Goal: Task Accomplishment & Management: Use online tool/utility

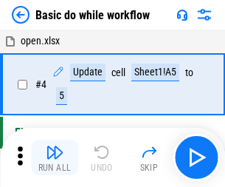
click at [55, 157] on img "button" at bounding box center [55, 152] width 18 height 18
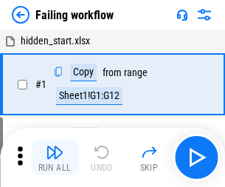
click at [55, 157] on img "button" at bounding box center [55, 152] width 18 height 18
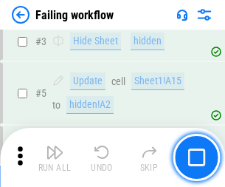
scroll to position [313, 0]
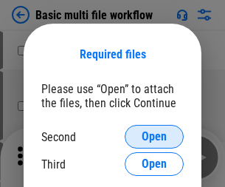
click at [154, 137] on span "Open" at bounding box center [154, 137] width 25 height 12
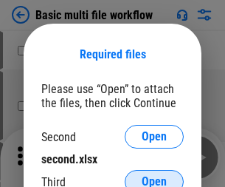
click at [154, 176] on span "Open" at bounding box center [154, 182] width 25 height 12
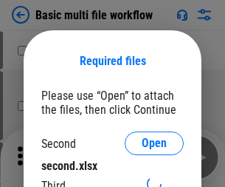
scroll to position [7, 0]
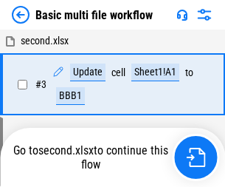
scroll to position [327, 0]
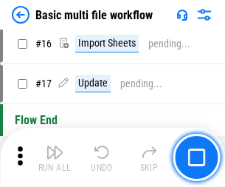
click at [55, 157] on img "button" at bounding box center [55, 152] width 18 height 18
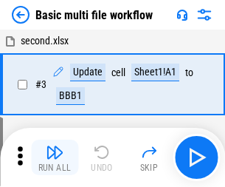
click at [55, 157] on img "button" at bounding box center [55, 152] width 18 height 18
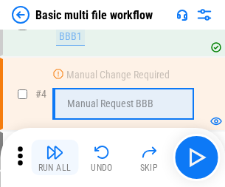
click at [55, 157] on img "button" at bounding box center [55, 152] width 18 height 18
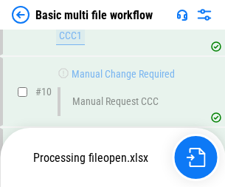
scroll to position [692, 0]
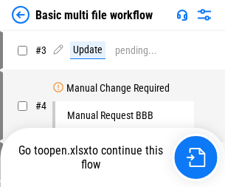
scroll to position [60, 0]
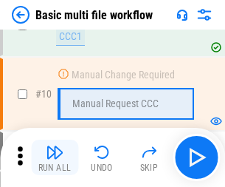
click at [55, 157] on img "button" at bounding box center [55, 152] width 18 height 18
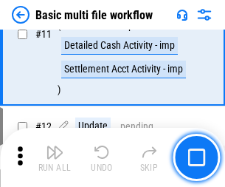
click at [55, 157] on img "button" at bounding box center [55, 152] width 18 height 18
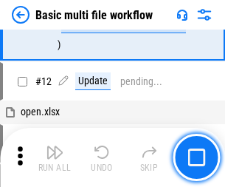
scroll to position [692, 0]
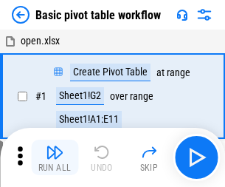
click at [55, 157] on img "button" at bounding box center [55, 152] width 18 height 18
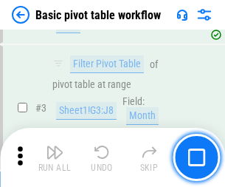
scroll to position [354, 0]
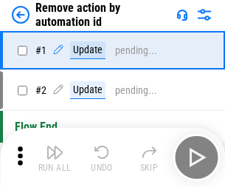
click at [55, 157] on img "button" at bounding box center [55, 152] width 18 height 18
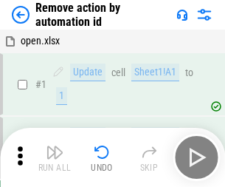
scroll to position [55, 0]
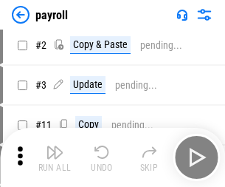
click at [55, 157] on img "button" at bounding box center [55, 152] width 18 height 18
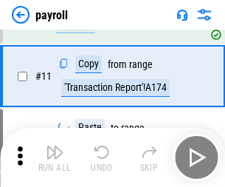
scroll to position [107, 0]
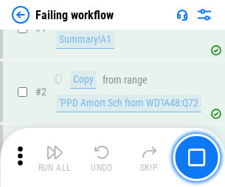
scroll to position [238, 0]
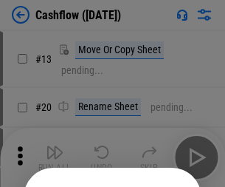
scroll to position [144, 0]
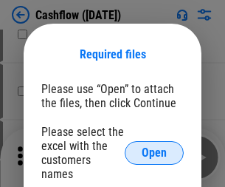
click at [154, 147] on span "Open" at bounding box center [154, 153] width 25 height 12
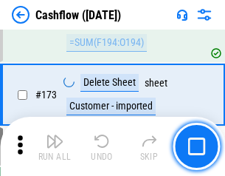
scroll to position [1562, 0]
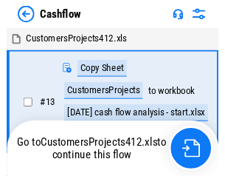
scroll to position [17, 0]
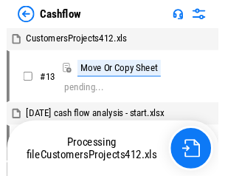
scroll to position [17, 0]
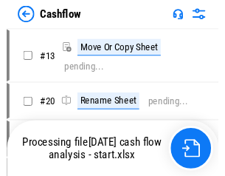
scroll to position [17, 0]
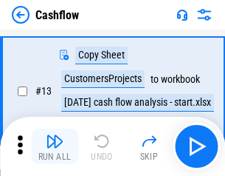
click at [55, 146] on img "button" at bounding box center [55, 141] width 18 height 18
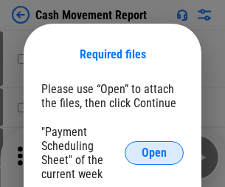
click at [154, 153] on span "Open" at bounding box center [154, 153] width 25 height 12
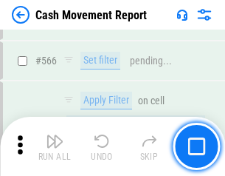
scroll to position [6765, 0]
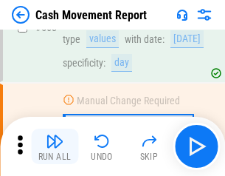
click at [55, 146] on img "button" at bounding box center [55, 141] width 18 height 18
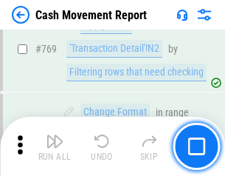
scroll to position [8202, 0]
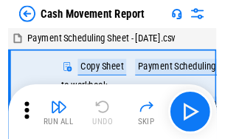
scroll to position [27, 0]
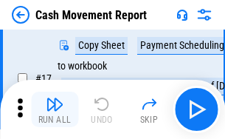
click at [55, 109] on img "button" at bounding box center [55, 104] width 18 height 18
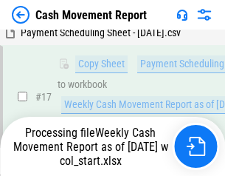
scroll to position [232, 0]
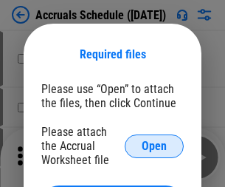
click at [154, 145] on span "Open" at bounding box center [154, 146] width 25 height 12
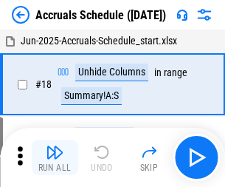
click at [55, 157] on img "button" at bounding box center [55, 152] width 18 height 18
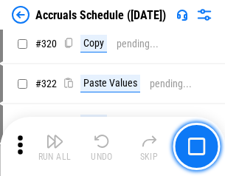
scroll to position [2745, 0]
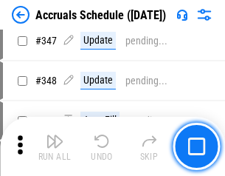
click at [55, 146] on img "button" at bounding box center [55, 141] width 18 height 18
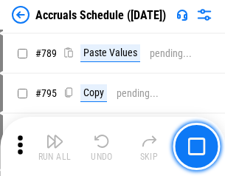
scroll to position [6200, 0]
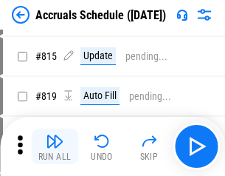
click at [55, 146] on img "button" at bounding box center [55, 141] width 18 height 18
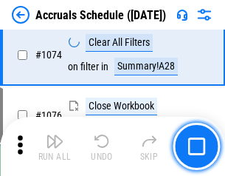
scroll to position [8840, 0]
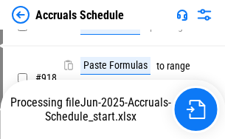
scroll to position [7802, 0]
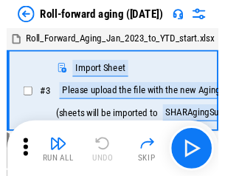
scroll to position [2, 0]
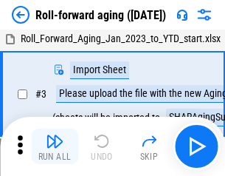
click at [55, 146] on img "button" at bounding box center [55, 141] width 18 height 18
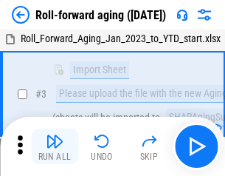
click at [55, 146] on img "button" at bounding box center [55, 141] width 18 height 18
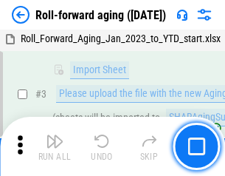
scroll to position [95, 0]
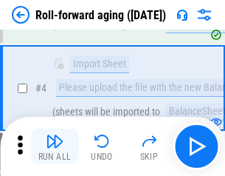
click at [55, 146] on img "button" at bounding box center [55, 141] width 18 height 18
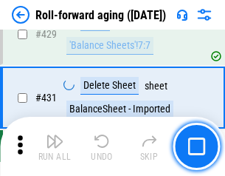
scroll to position [5118, 0]
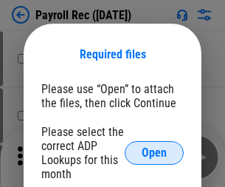
click at [154, 153] on span "Open" at bounding box center [154, 153] width 25 height 12
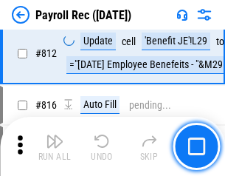
scroll to position [9377, 0]
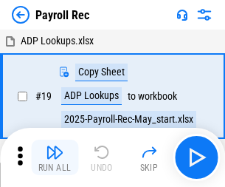
click at [55, 157] on img "button" at bounding box center [55, 152] width 18 height 18
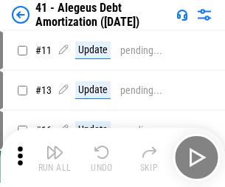
click at [55, 157] on img "button" at bounding box center [55, 152] width 18 height 18
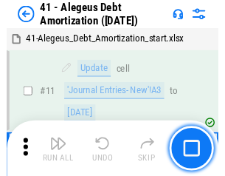
scroll to position [182, 0]
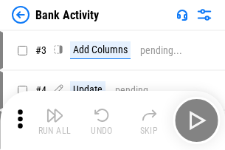
click at [55, 120] on img "button" at bounding box center [55, 115] width 18 height 18
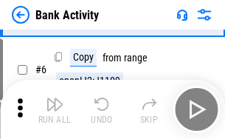
scroll to position [78, 0]
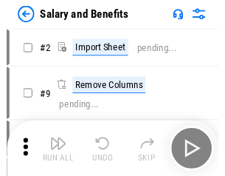
scroll to position [20, 0]
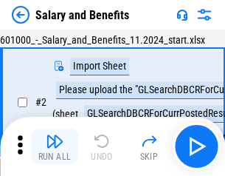
click at [55, 146] on img "button" at bounding box center [55, 141] width 18 height 18
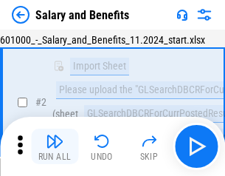
click at [55, 146] on img "button" at bounding box center [55, 141] width 18 height 18
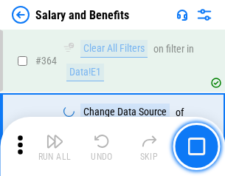
scroll to position [6951, 0]
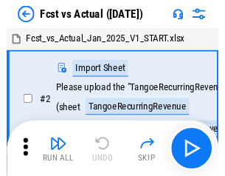
scroll to position [19, 0]
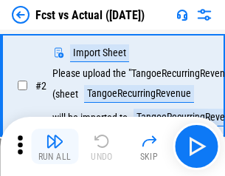
click at [55, 146] on img "button" at bounding box center [55, 141] width 18 height 18
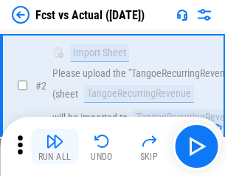
click at [55, 146] on img "button" at bounding box center [55, 141] width 18 height 18
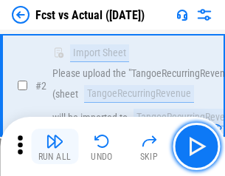
scroll to position [138, 0]
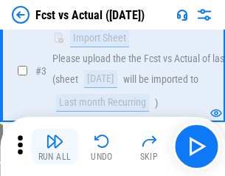
click at [55, 146] on img "button" at bounding box center [55, 141] width 18 height 18
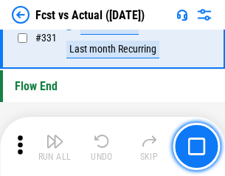
scroll to position [7065, 0]
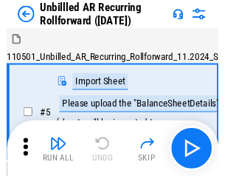
scroll to position [32, 0]
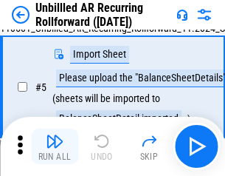
click at [55, 146] on img "button" at bounding box center [55, 141] width 18 height 18
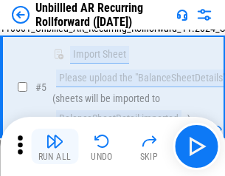
click at [55, 146] on img "button" at bounding box center [55, 141] width 18 height 18
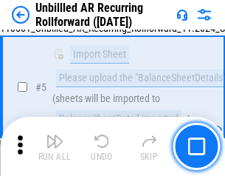
scroll to position [139, 0]
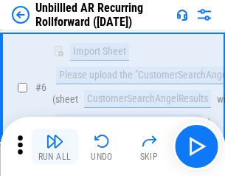
click at [55, 146] on img "button" at bounding box center [55, 141] width 18 height 18
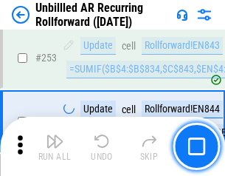
scroll to position [5013, 0]
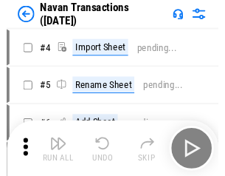
scroll to position [24, 0]
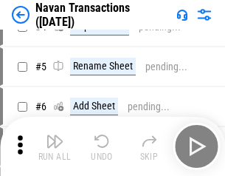
click at [55, 146] on img "button" at bounding box center [55, 141] width 18 height 18
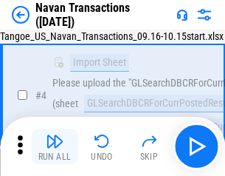
click at [55, 146] on img "button" at bounding box center [55, 141] width 18 height 18
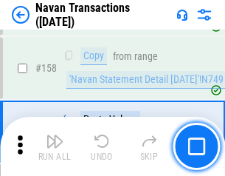
scroll to position [4785, 0]
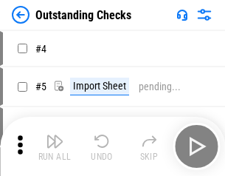
click at [55, 146] on img "button" at bounding box center [55, 141] width 18 height 18
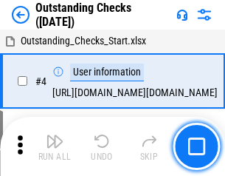
scroll to position [62, 0]
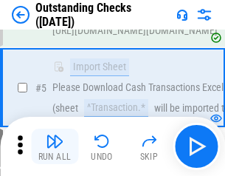
click at [55, 146] on img "button" at bounding box center [55, 141] width 18 height 18
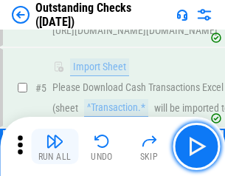
scroll to position [154, 0]
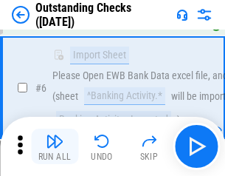
click at [55, 146] on img "button" at bounding box center [55, 141] width 18 height 18
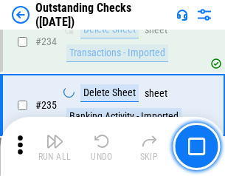
scroll to position [4482, 0]
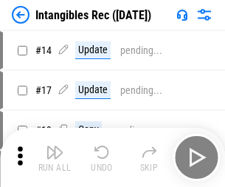
click at [55, 157] on img "button" at bounding box center [55, 152] width 18 height 18
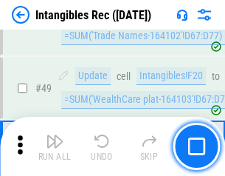
scroll to position [575, 0]
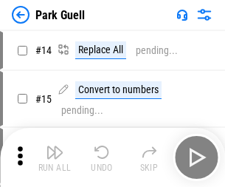
click at [55, 146] on img "button" at bounding box center [55, 152] width 18 height 18
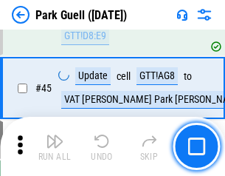
scroll to position [1846, 0]
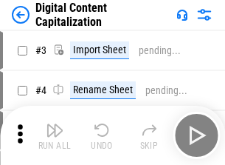
click at [55, 124] on img "button" at bounding box center [55, 130] width 18 height 18
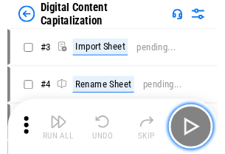
scroll to position [43, 0]
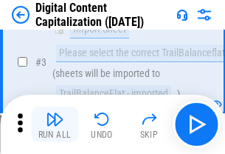
click at [55, 124] on img "button" at bounding box center [55, 119] width 18 height 18
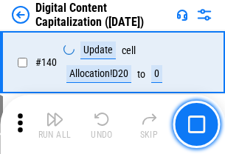
scroll to position [1565, 0]
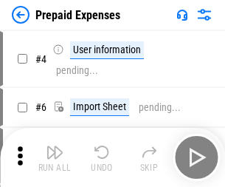
click at [55, 146] on img "button" at bounding box center [55, 152] width 18 height 18
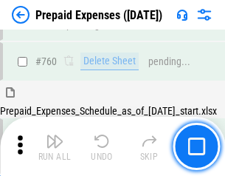
scroll to position [4091, 0]
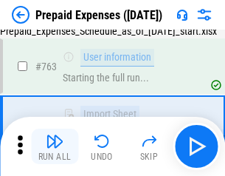
click at [55, 146] on img "button" at bounding box center [55, 141] width 18 height 18
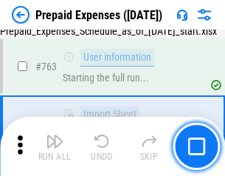
scroll to position [4178, 0]
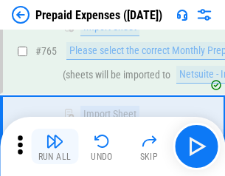
click at [55, 146] on img "button" at bounding box center [55, 141] width 18 height 18
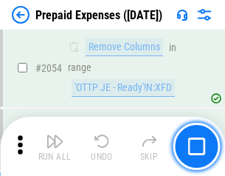
scroll to position [15428, 0]
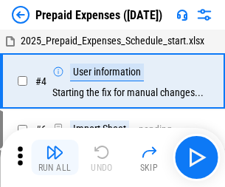
click at [55, 157] on img "button" at bounding box center [55, 152] width 18 height 18
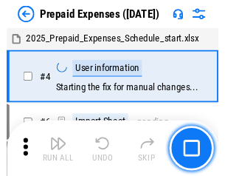
scroll to position [65, 0]
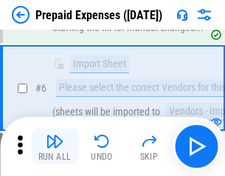
click at [55, 146] on img "button" at bounding box center [55, 141] width 18 height 18
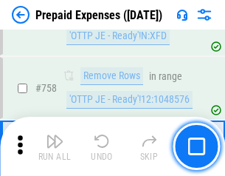
scroll to position [5259, 0]
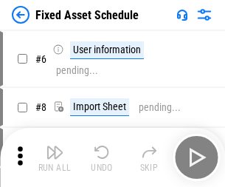
click at [55, 157] on img "button" at bounding box center [55, 152] width 18 height 18
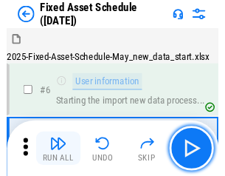
scroll to position [80, 0]
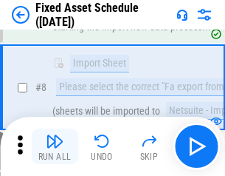
click at [55, 146] on img "button" at bounding box center [55, 141] width 18 height 18
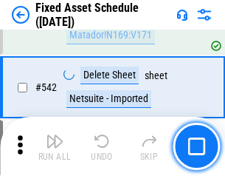
scroll to position [5262, 0]
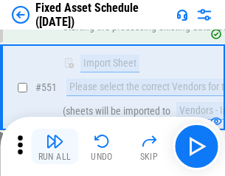
click at [55, 146] on img "button" at bounding box center [55, 141] width 18 height 18
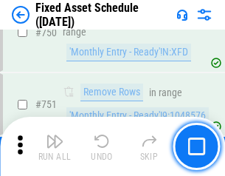
scroll to position [7196, 0]
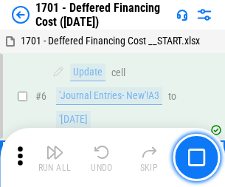
scroll to position [177, 0]
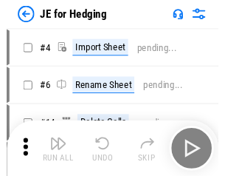
scroll to position [2, 0]
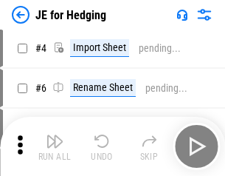
click at [55, 146] on img "button" at bounding box center [55, 141] width 18 height 18
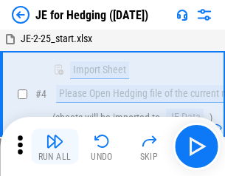
click at [55, 146] on img "button" at bounding box center [55, 141] width 18 height 18
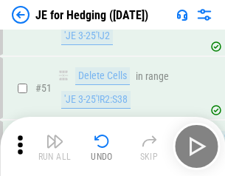
scroll to position [956, 0]
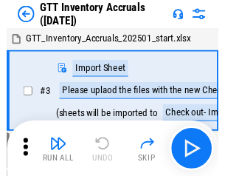
scroll to position [2, 0]
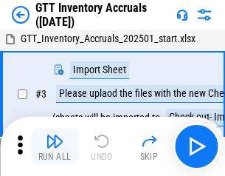
click at [55, 146] on img "button" at bounding box center [55, 141] width 18 height 18
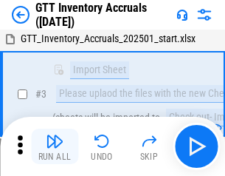
click at [55, 146] on img "button" at bounding box center [55, 141] width 18 height 18
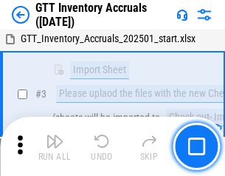
scroll to position [95, 0]
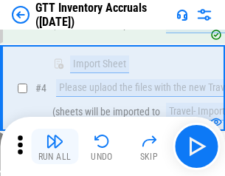
click at [55, 146] on img "button" at bounding box center [55, 141] width 18 height 18
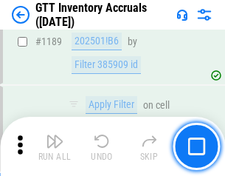
scroll to position [12053, 0]
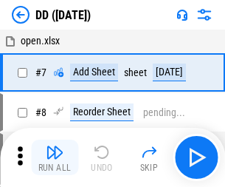
click at [55, 157] on img "button" at bounding box center [55, 152] width 18 height 18
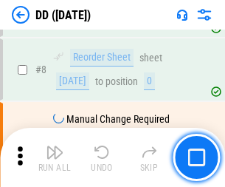
scroll to position [142, 0]
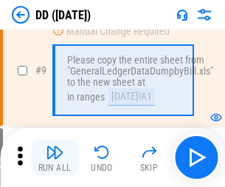
click at [55, 157] on img "button" at bounding box center [55, 152] width 18 height 18
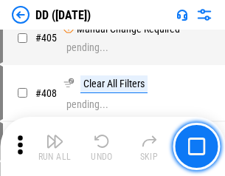
scroll to position [6604, 0]
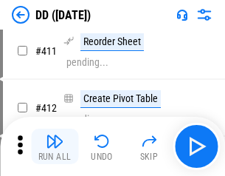
click at [55, 146] on img "button" at bounding box center [55, 141] width 18 height 18
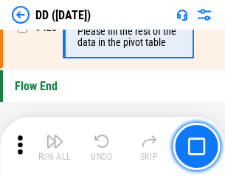
scroll to position [7064, 0]
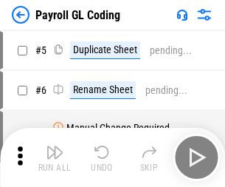
click at [55, 157] on img "button" at bounding box center [55, 152] width 18 height 18
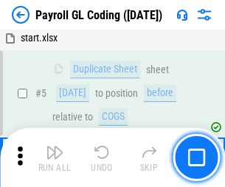
scroll to position [177, 0]
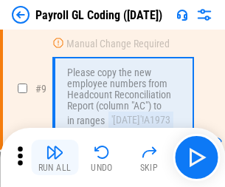
click at [55, 157] on img "button" at bounding box center [55, 152] width 18 height 18
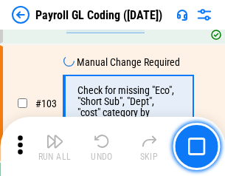
scroll to position [3463, 0]
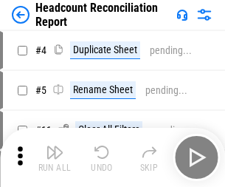
click at [55, 157] on img "button" at bounding box center [55, 152] width 18 height 18
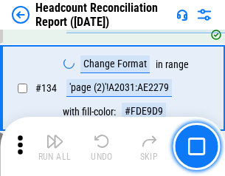
scroll to position [1774, 0]
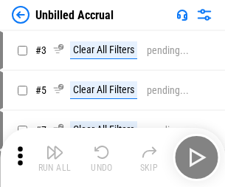
click at [55, 157] on img "button" at bounding box center [55, 152] width 18 height 18
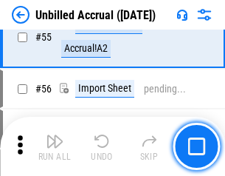
scroll to position [1541, 0]
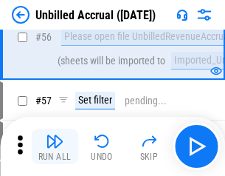
click at [55, 146] on img "button" at bounding box center [55, 141] width 18 height 18
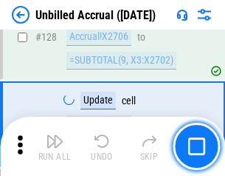
scroll to position [4396, 0]
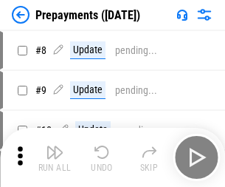
click at [55, 157] on img "button" at bounding box center [55, 152] width 18 height 18
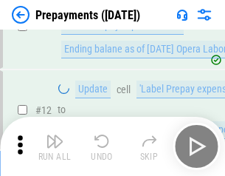
scroll to position [92, 0]
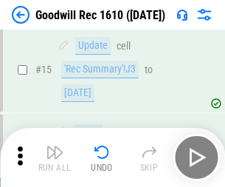
scroll to position [252, 0]
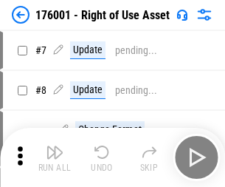
click at [55, 157] on img "button" at bounding box center [55, 152] width 18 height 18
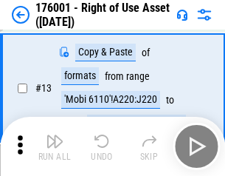
scroll to position [95, 0]
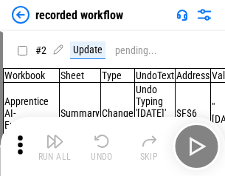
click at [55, 146] on img "button" at bounding box center [55, 141] width 18 height 18
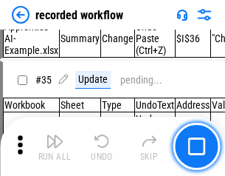
scroll to position [4613, 0]
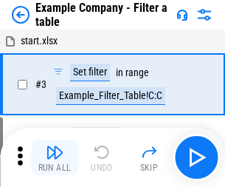
click at [55, 157] on img "button" at bounding box center [55, 152] width 18 height 18
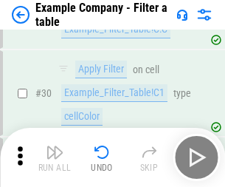
scroll to position [1351, 0]
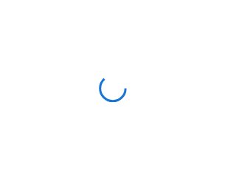
scroll to position [23, 0]
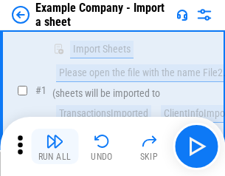
click at [55, 146] on img "button" at bounding box center [55, 141] width 18 height 18
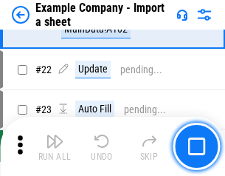
scroll to position [326, 0]
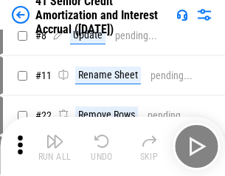
click at [55, 146] on img "button" at bounding box center [55, 141] width 18 height 18
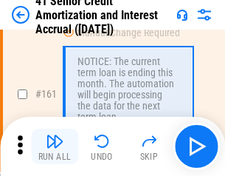
click at [55, 146] on img "button" at bounding box center [55, 141] width 18 height 18
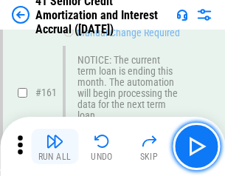
scroll to position [1579, 0]
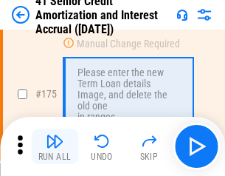
click at [55, 146] on img "button" at bounding box center [55, 141] width 18 height 18
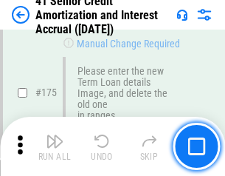
scroll to position [1728, 0]
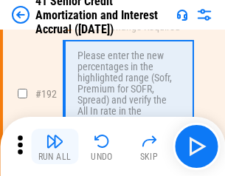
click at [55, 146] on img "button" at bounding box center [55, 141] width 18 height 18
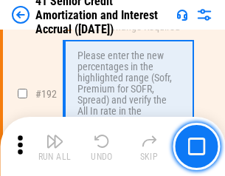
scroll to position [1883, 0]
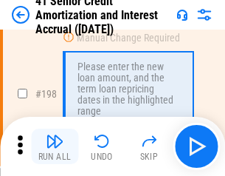
click at [55, 146] on img "button" at bounding box center [55, 141] width 18 height 18
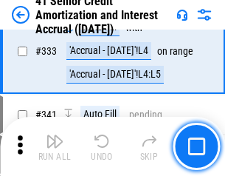
scroll to position [3771, 0]
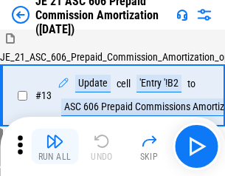
click at [55, 146] on img "button" at bounding box center [55, 141] width 18 height 18
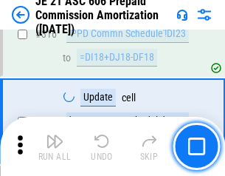
scroll to position [2756, 0]
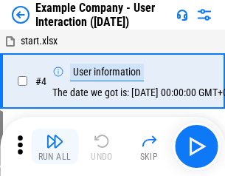
click at [55, 146] on img "button" at bounding box center [55, 141] width 18 height 18
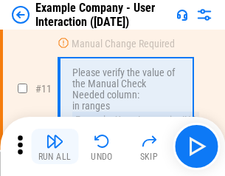
click at [55, 146] on img "button" at bounding box center [55, 141] width 18 height 18
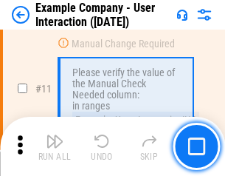
scroll to position [320, 0]
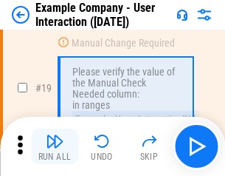
click at [55, 146] on img "button" at bounding box center [55, 141] width 18 height 18
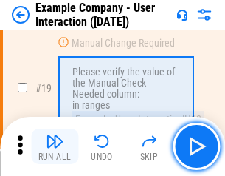
click at [55, 146] on img "button" at bounding box center [55, 141] width 18 height 18
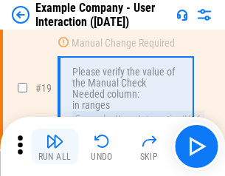
click at [55, 146] on img "button" at bounding box center [55, 141] width 18 height 18
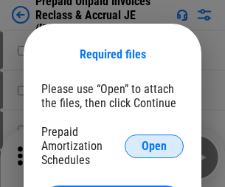
click at [154, 145] on span "Open" at bounding box center [154, 146] width 25 height 12
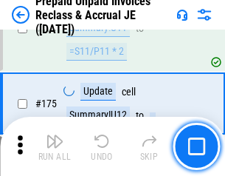
scroll to position [1993, 0]
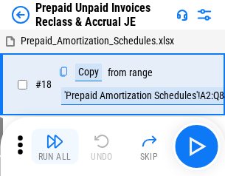
click at [55, 146] on img "button" at bounding box center [55, 141] width 18 height 18
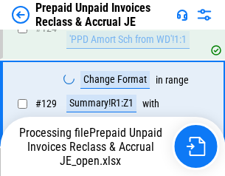
scroll to position [1070, 0]
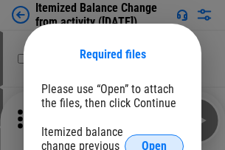
click at [154, 140] on span "Open" at bounding box center [154, 146] width 25 height 12
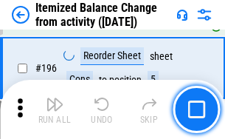
scroll to position [2841, 0]
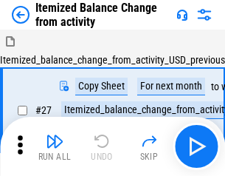
scroll to position [23, 0]
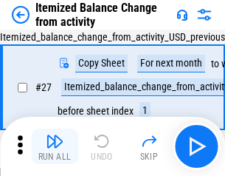
click at [55, 146] on img "button" at bounding box center [55, 141] width 18 height 18
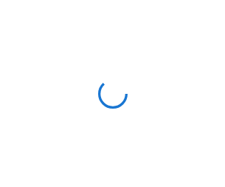
scroll to position [7, 0]
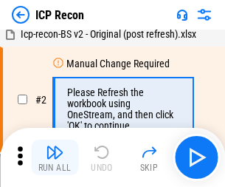
click at [55, 157] on img "button" at bounding box center [55, 152] width 18 height 18
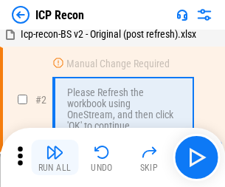
click at [55, 157] on img "button" at bounding box center [55, 152] width 18 height 18
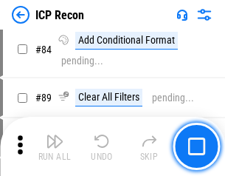
scroll to position [1447, 0]
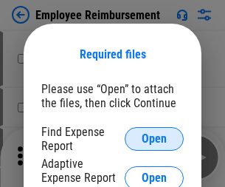
click at [154, 139] on span "Open" at bounding box center [154, 139] width 25 height 12
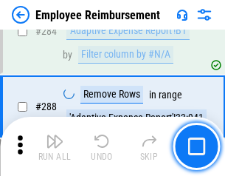
scroll to position [4012, 0]
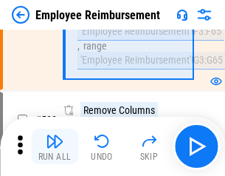
click at [55, 146] on img "button" at bounding box center [55, 141] width 18 height 18
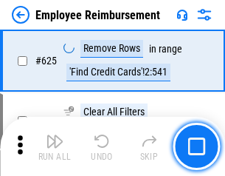
scroll to position [8837, 0]
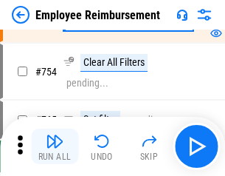
click at [55, 146] on img "button" at bounding box center [55, 141] width 18 height 18
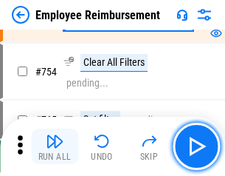
click at [55, 146] on img "button" at bounding box center [55, 141] width 18 height 18
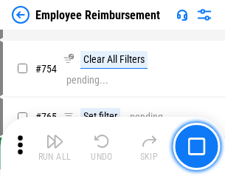
scroll to position [10355, 0]
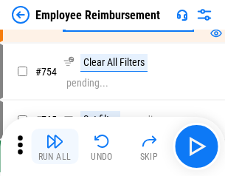
click at [55, 146] on img "button" at bounding box center [55, 141] width 18 height 18
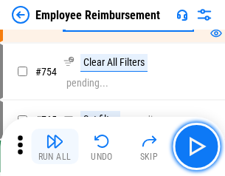
click at [55, 146] on img "button" at bounding box center [55, 141] width 18 height 18
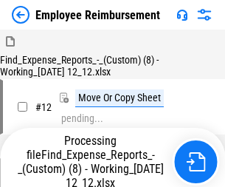
scroll to position [50, 0]
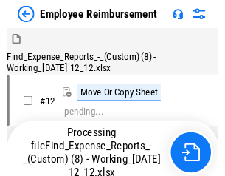
scroll to position [50, 0]
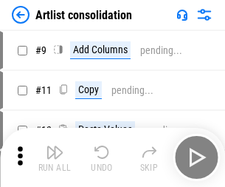
click at [55, 157] on img "button" at bounding box center [55, 152] width 18 height 18
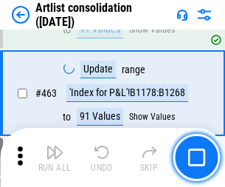
scroll to position [6463, 0]
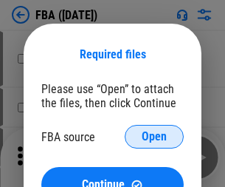
click at [154, 137] on span "Open" at bounding box center [154, 137] width 25 height 12
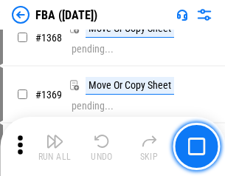
scroll to position [15851, 0]
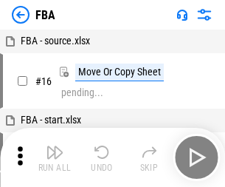
scroll to position [15, 0]
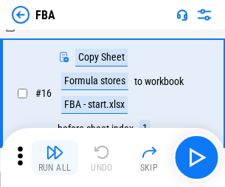
click at [55, 157] on img "button" at bounding box center [55, 152] width 18 height 18
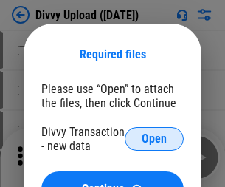
click at [154, 139] on span "Open" at bounding box center [154, 139] width 25 height 12
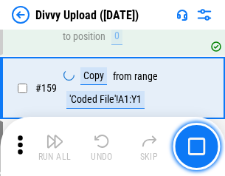
scroll to position [1528, 0]
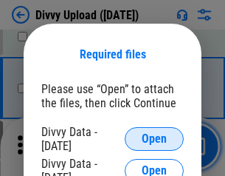
click at [154, 139] on span "Open" at bounding box center [154, 139] width 25 height 12
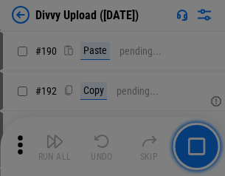
scroll to position [1863, 0]
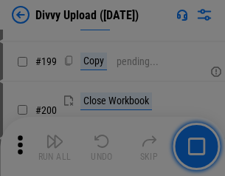
scroll to position [2146, 0]
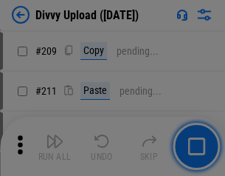
scroll to position [2507, 0]
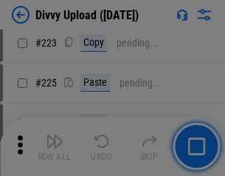
scroll to position [2945, 0]
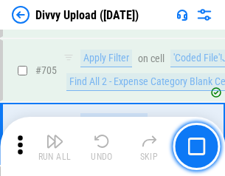
scroll to position [10097, 0]
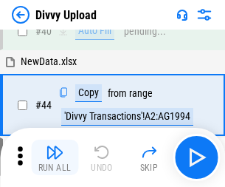
click at [55, 157] on img "button" at bounding box center [55, 152] width 18 height 18
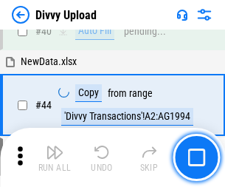
scroll to position [162, 0]
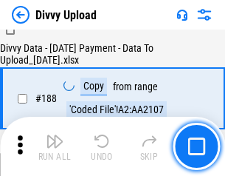
scroll to position [1737, 0]
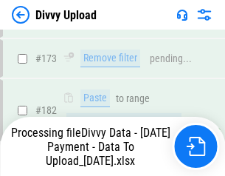
scroll to position [1652, 0]
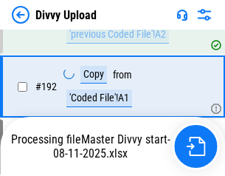
scroll to position [1977, 0]
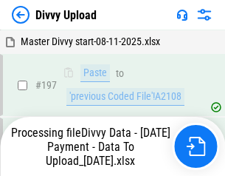
scroll to position [2303, 0]
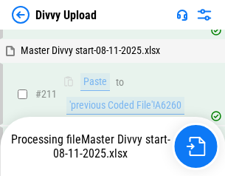
scroll to position [2852, 0]
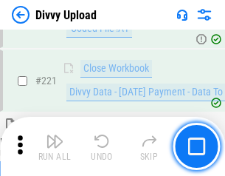
scroll to position [3279, 0]
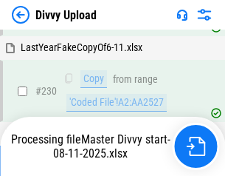
scroll to position [3663, 0]
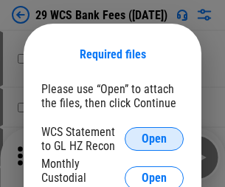
click at [154, 139] on span "Open" at bounding box center [154, 139] width 25 height 12
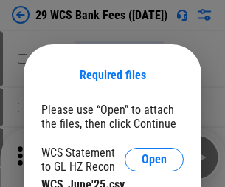
scroll to position [21, 0]
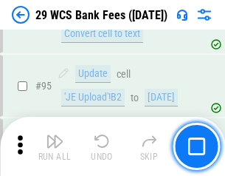
scroll to position [1438, 0]
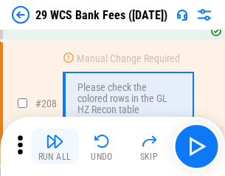
click at [55, 146] on img "button" at bounding box center [55, 141] width 18 height 18
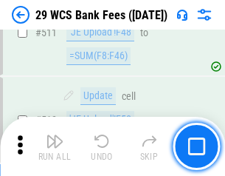
scroll to position [7426, 0]
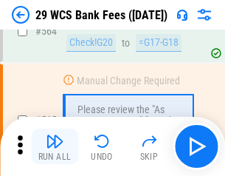
click at [55, 146] on img "button" at bounding box center [55, 141] width 18 height 18
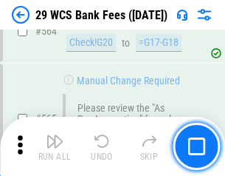
scroll to position [7983, 0]
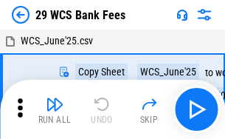
scroll to position [27, 0]
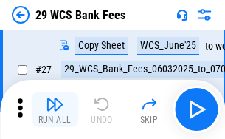
click at [55, 109] on img "button" at bounding box center [55, 104] width 18 height 18
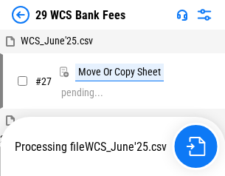
scroll to position [8, 0]
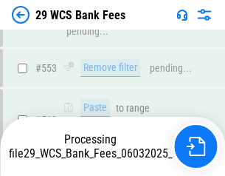
scroll to position [7966, 0]
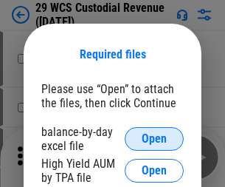
click at [154, 139] on span "Open" at bounding box center [154, 139] width 25 height 12
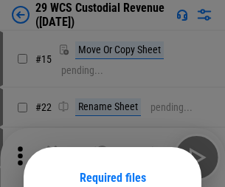
scroll to position [123, 0]
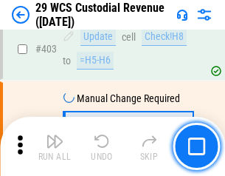
scroll to position [6836, 0]
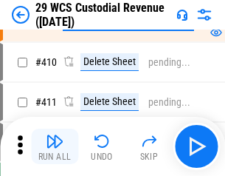
click at [55, 146] on img "button" at bounding box center [55, 141] width 18 height 18
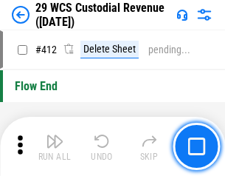
scroll to position [7049, 0]
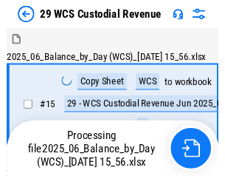
scroll to position [35, 0]
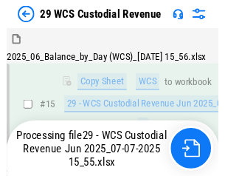
scroll to position [334, 0]
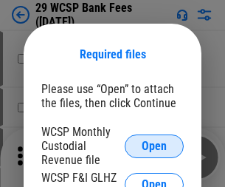
click at [154, 145] on span "Open" at bounding box center [154, 146] width 25 height 12
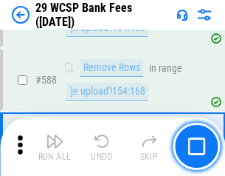
scroll to position [5810, 0]
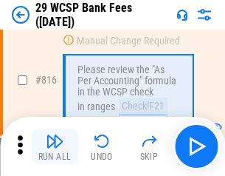
click at [55, 146] on img "button" at bounding box center [55, 141] width 18 height 18
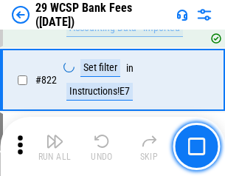
scroll to position [9093, 0]
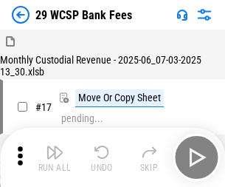
click at [55, 146] on img "button" at bounding box center [55, 152] width 18 height 18
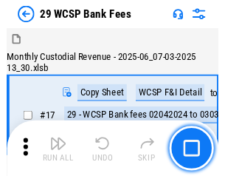
scroll to position [35, 0]
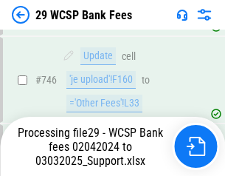
scroll to position [8103, 0]
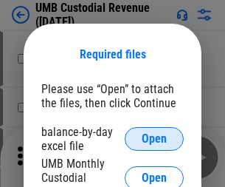
click at [154, 139] on span "Open" at bounding box center [154, 139] width 25 height 12
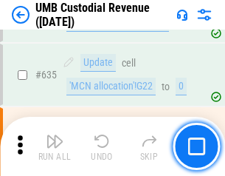
scroll to position [7724, 0]
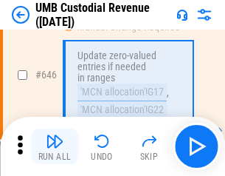
click at [55, 146] on img "button" at bounding box center [55, 141] width 18 height 18
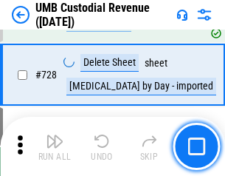
scroll to position [9105, 0]
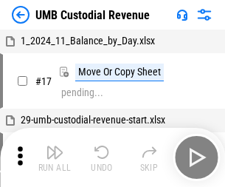
scroll to position [11, 0]
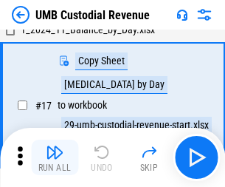
click at [55, 157] on img "button" at bounding box center [55, 152] width 18 height 18
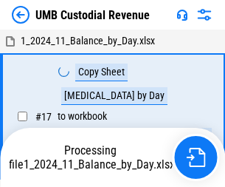
scroll to position [11, 0]
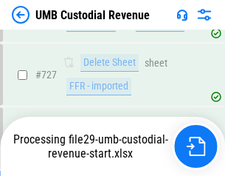
scroll to position [9071, 0]
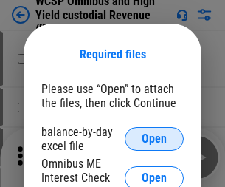
click at [154, 139] on span "Open" at bounding box center [154, 139] width 25 height 12
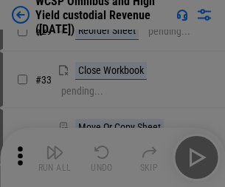
scroll to position [337, 0]
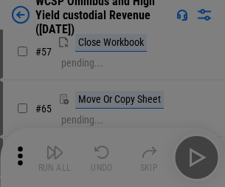
scroll to position [644, 0]
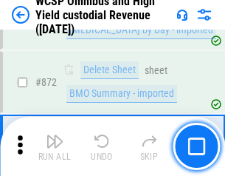
scroll to position [12492, 0]
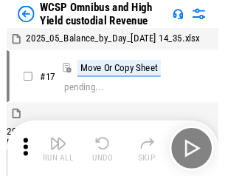
scroll to position [8, 0]
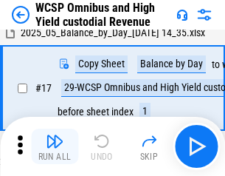
click at [55, 146] on img "button" at bounding box center [55, 141] width 18 height 18
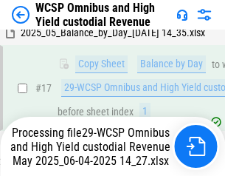
scroll to position [307, 0]
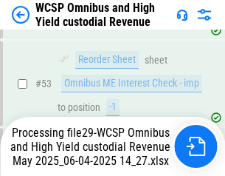
scroll to position [1079, 0]
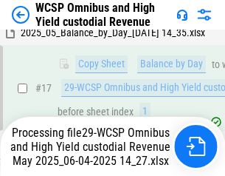
scroll to position [307, 0]
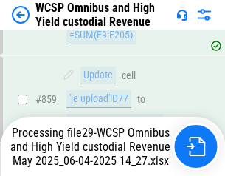
scroll to position [12458, 0]
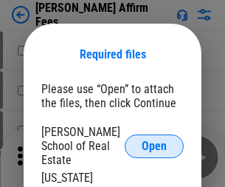
click at [154, 140] on span "Open" at bounding box center [154, 146] width 25 height 12
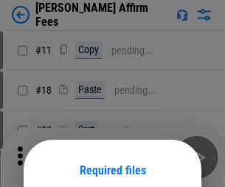
scroll to position [116, 0]
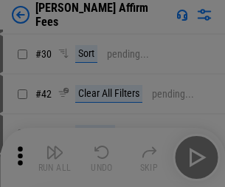
scroll to position [300, 0]
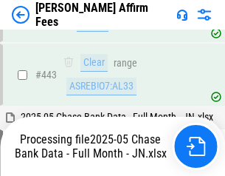
scroll to position [3801, 0]
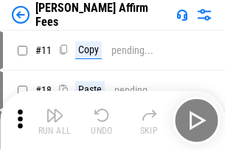
click at [55, 109] on img "button" at bounding box center [55, 115] width 18 height 18
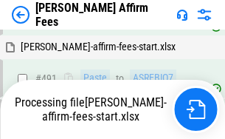
scroll to position [4032, 0]
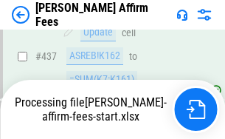
scroll to position [3871, 0]
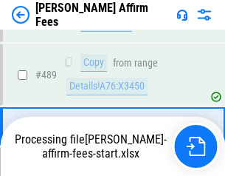
scroll to position [3853, 0]
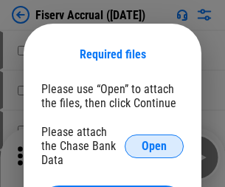
click at [154, 140] on span "Open" at bounding box center [154, 146] width 25 height 12
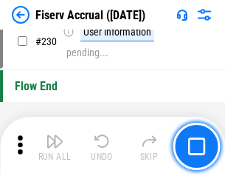
scroll to position [4677, 0]
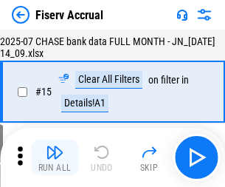
click at [55, 157] on img "button" at bounding box center [55, 152] width 18 height 18
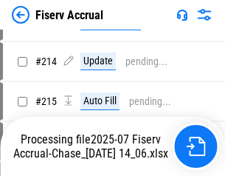
scroll to position [4395, 0]
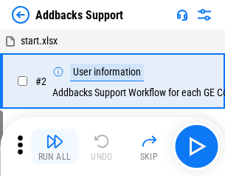
click at [55, 146] on img "button" at bounding box center [55, 141] width 18 height 18
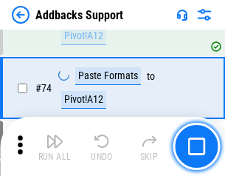
scroll to position [1075, 0]
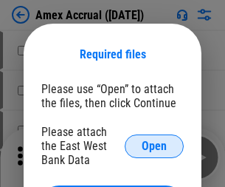
click at [154, 145] on span "Open" at bounding box center [154, 146] width 25 height 12
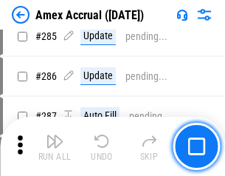
scroll to position [4041, 0]
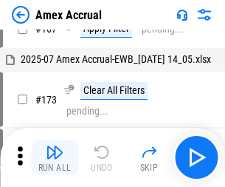
click at [55, 157] on img "button" at bounding box center [55, 152] width 18 height 18
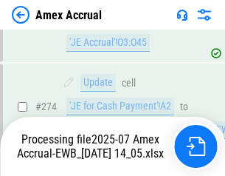
scroll to position [4399, 0]
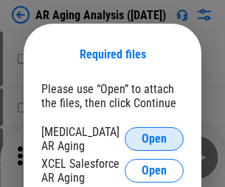
click at [154, 137] on span "Open" at bounding box center [154, 139] width 25 height 12
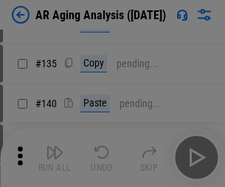
scroll to position [444, 0]
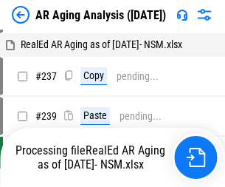
scroll to position [15, 0]
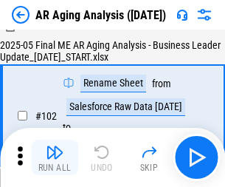
click at [55, 157] on img "button" at bounding box center [55, 152] width 18 height 18
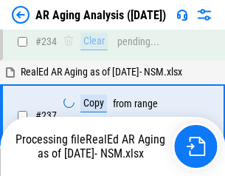
scroll to position [2288, 0]
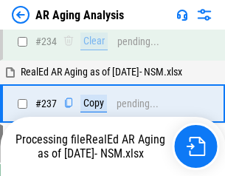
scroll to position [2271, 0]
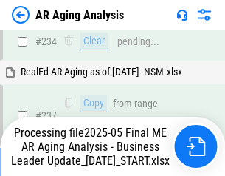
scroll to position [2271, 0]
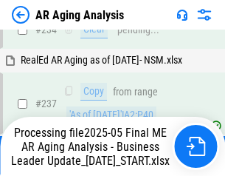
scroll to position [2271, 0]
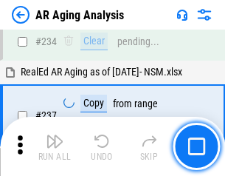
scroll to position [2271, 0]
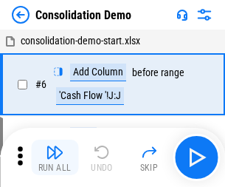
click at [55, 157] on img "button" at bounding box center [55, 152] width 18 height 18
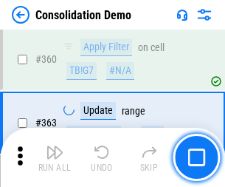
scroll to position [4947, 0]
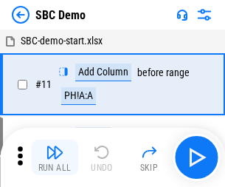
click at [55, 157] on img "button" at bounding box center [55, 152] width 18 height 18
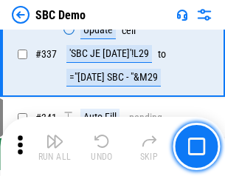
scroll to position [3883, 0]
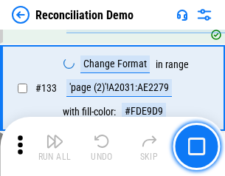
scroll to position [1753, 0]
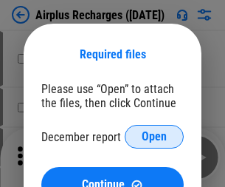
click at [154, 137] on span "Open" at bounding box center [154, 137] width 25 height 12
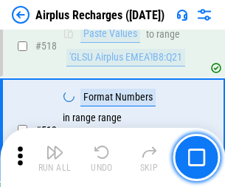
scroll to position [6351, 0]
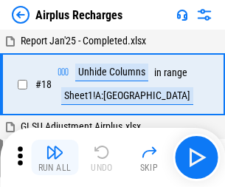
click at [55, 157] on img "button" at bounding box center [55, 152] width 18 height 18
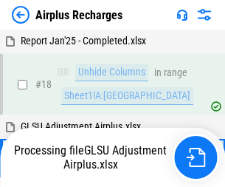
scroll to position [65, 0]
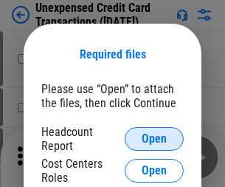
click at [154, 139] on span "Open" at bounding box center [154, 139] width 25 height 12
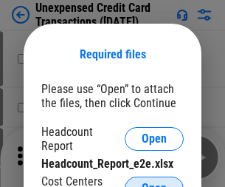
click at [154, 182] on span "Open" at bounding box center [154, 188] width 25 height 12
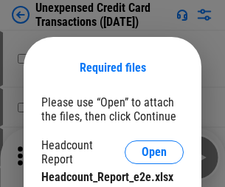
scroll to position [13, 0]
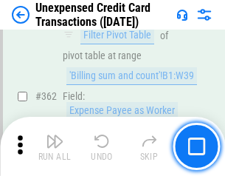
scroll to position [3796, 0]
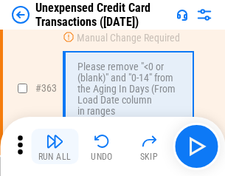
click at [55, 146] on img "button" at bounding box center [55, 141] width 18 height 18
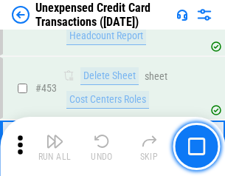
scroll to position [5034, 0]
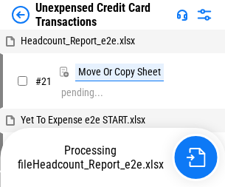
scroll to position [23, 0]
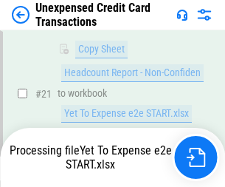
scroll to position [240, 0]
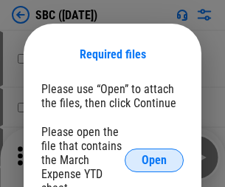
click at [154, 159] on span "Open" at bounding box center [154, 160] width 25 height 12
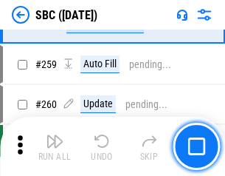
scroll to position [2884, 0]
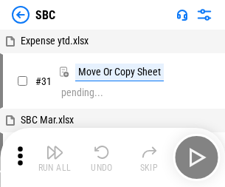
scroll to position [15, 0]
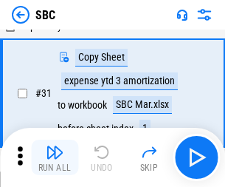
click at [55, 157] on img "button" at bounding box center [55, 152] width 18 height 18
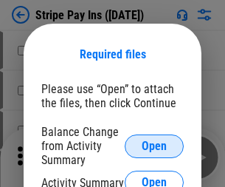
click at [154, 145] on span "Open" at bounding box center [154, 146] width 25 height 12
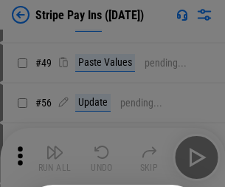
scroll to position [268, 0]
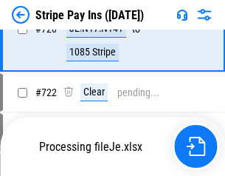
scroll to position [7677, 0]
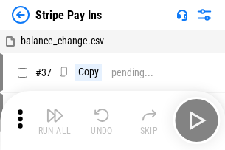
click at [55, 120] on img "button" at bounding box center [55, 115] width 18 height 18
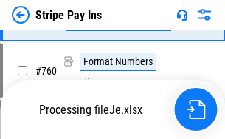
scroll to position [7740, 0]
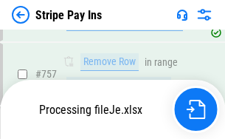
scroll to position [7740, 0]
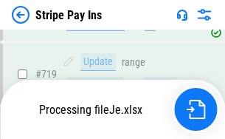
scroll to position [7540, 0]
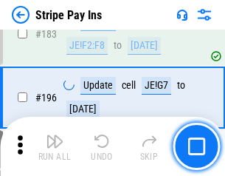
scroll to position [1998, 0]
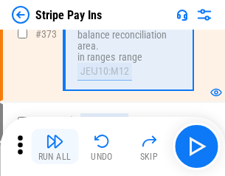
click at [55, 146] on img "button" at bounding box center [55, 141] width 18 height 18
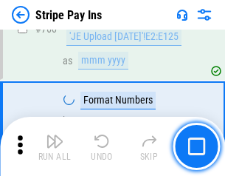
scroll to position [7721, 0]
